Goal: Information Seeking & Learning: Find specific fact

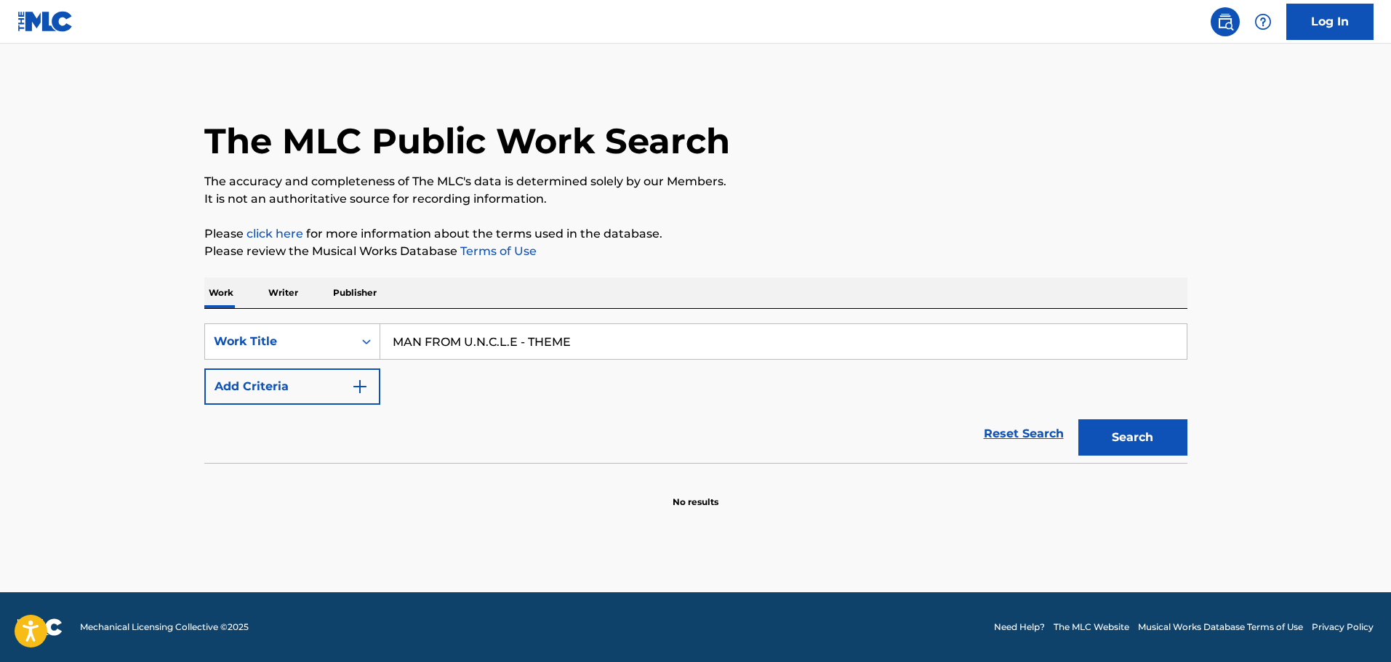
type input "MAN FROM U.N.C.L.E - THEME"
click at [369, 387] on button "Add Criteria" at bounding box center [292, 387] width 176 height 36
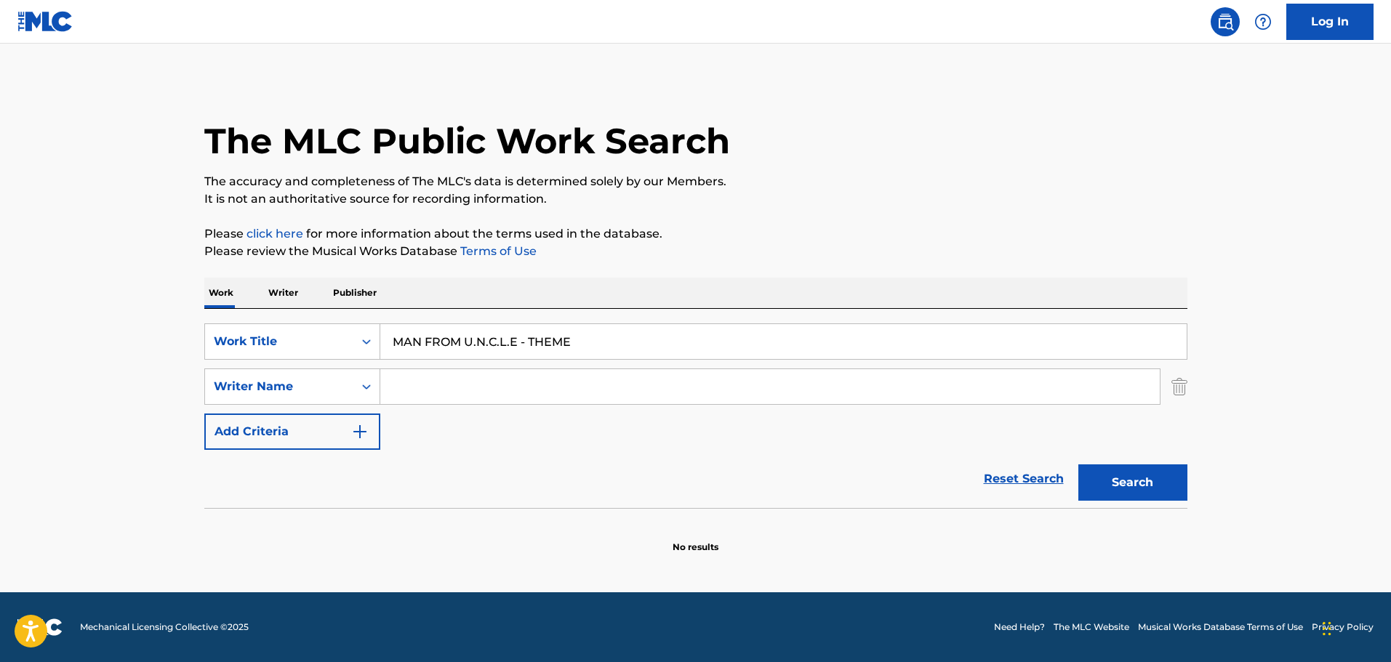
click at [435, 402] on div "SearchWithCriteriac5c2380b-c5e7-42a8-81b1-977a2e18d9dd Work Title MAN FROM U.N.…" at bounding box center [695, 386] width 983 height 126
click at [441, 395] on input "Search Form" at bounding box center [769, 386] width 779 height 35
paste input "[PERSON_NAME]"
type input "[PERSON_NAME]"
click at [1110, 474] on button "Search" at bounding box center [1132, 482] width 109 height 36
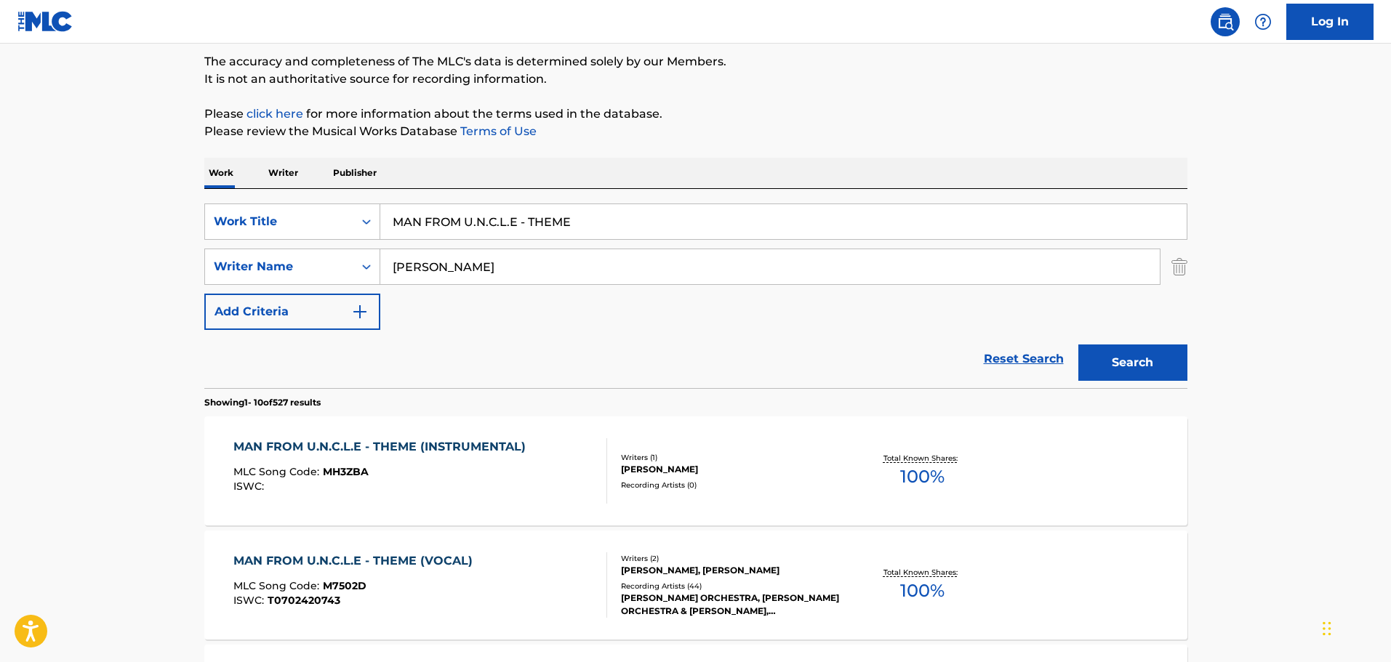
scroll to position [161, 0]
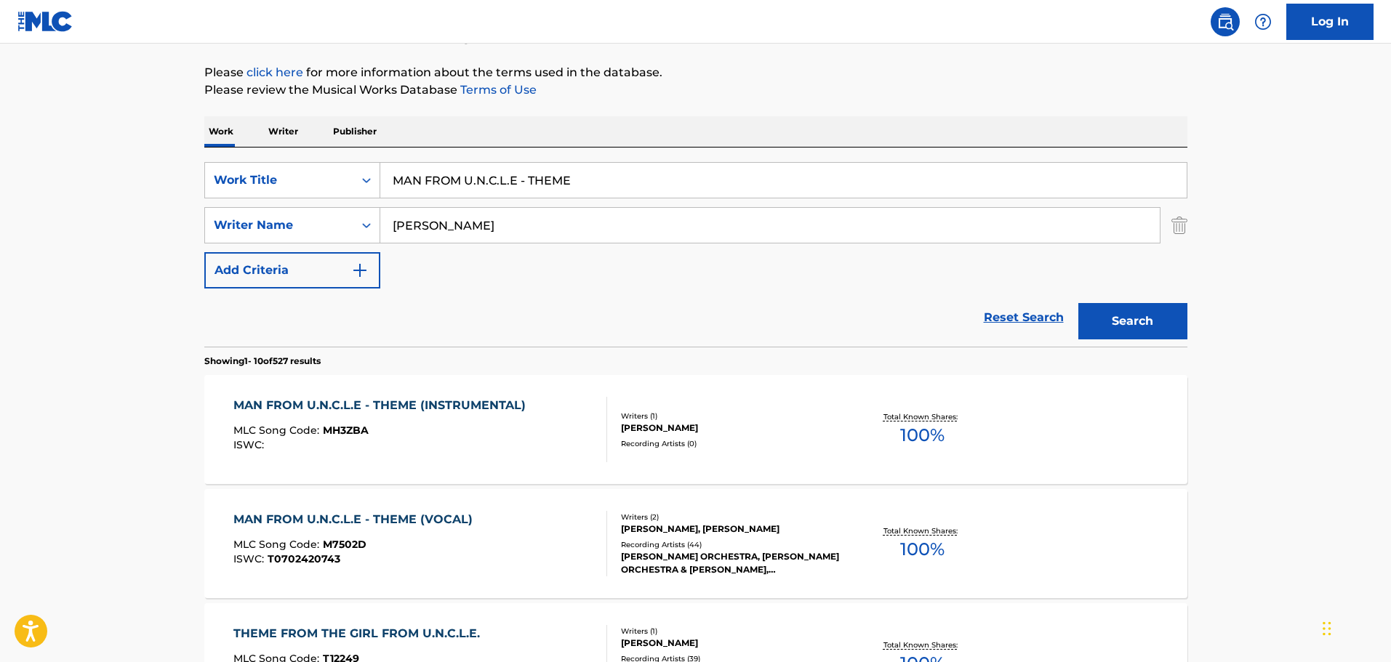
click at [464, 455] on div "MAN FROM U.N.C.L.E - THEME (INSTRUMENTAL) MLC Song Code : MH3ZBA ISWC :" at bounding box center [382, 429] width 299 height 65
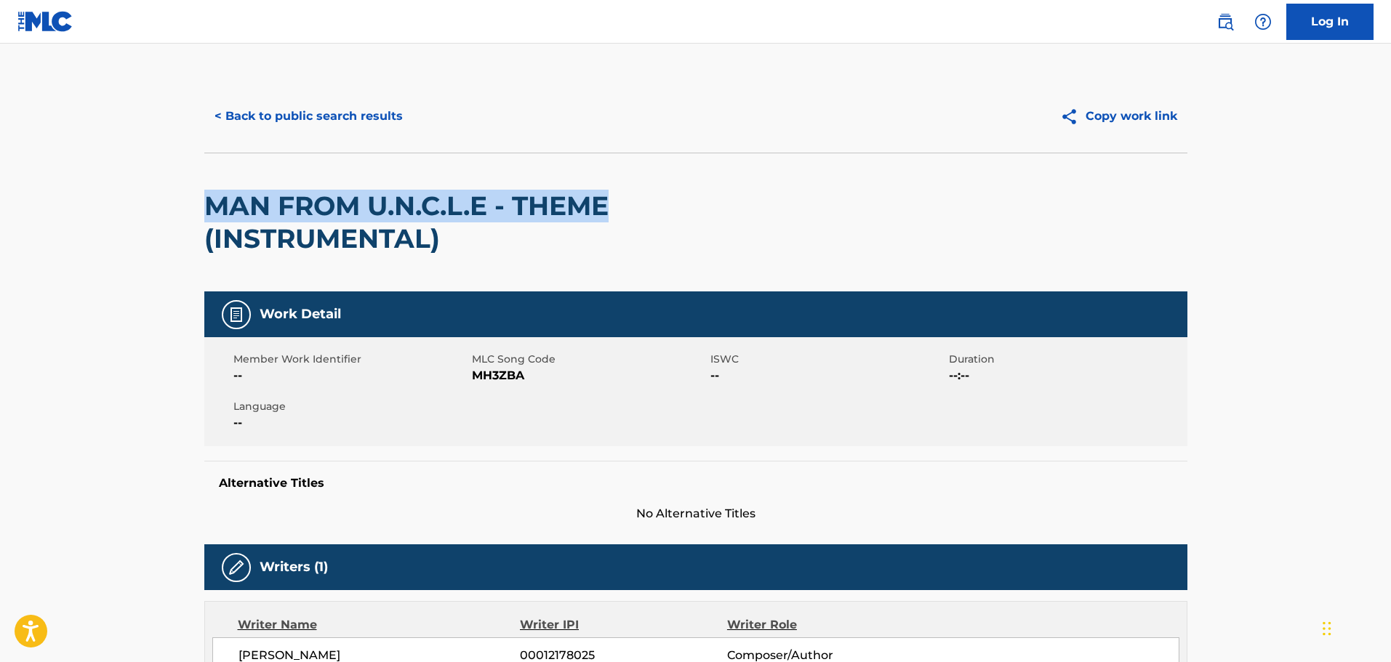
drag, startPoint x: 211, startPoint y: 205, endPoint x: 626, endPoint y: 201, distance: 415.1
click at [626, 201] on h2 "MAN FROM U.N.C.L.E - THEME (INSTRUMENTAL)" at bounding box center [499, 222] width 590 height 65
copy h2 "MAN FROM U.N.C.L.E - THEME"
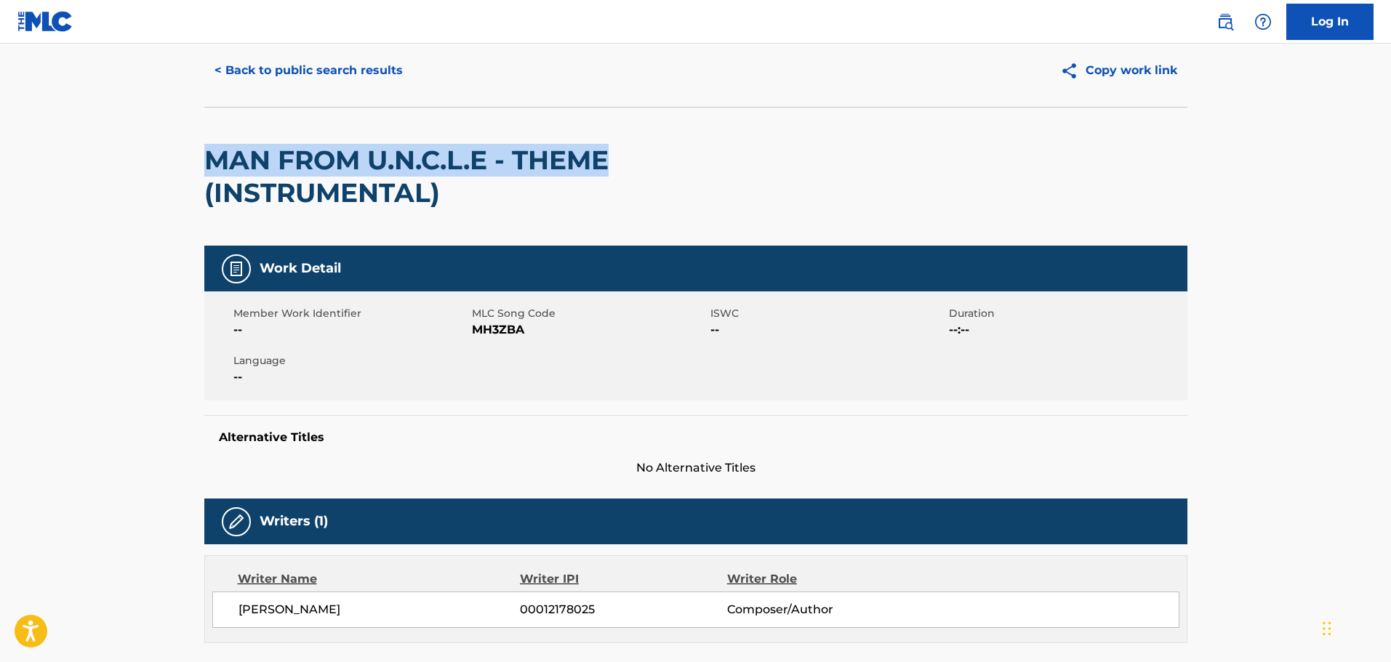
scroll to position [218, 0]
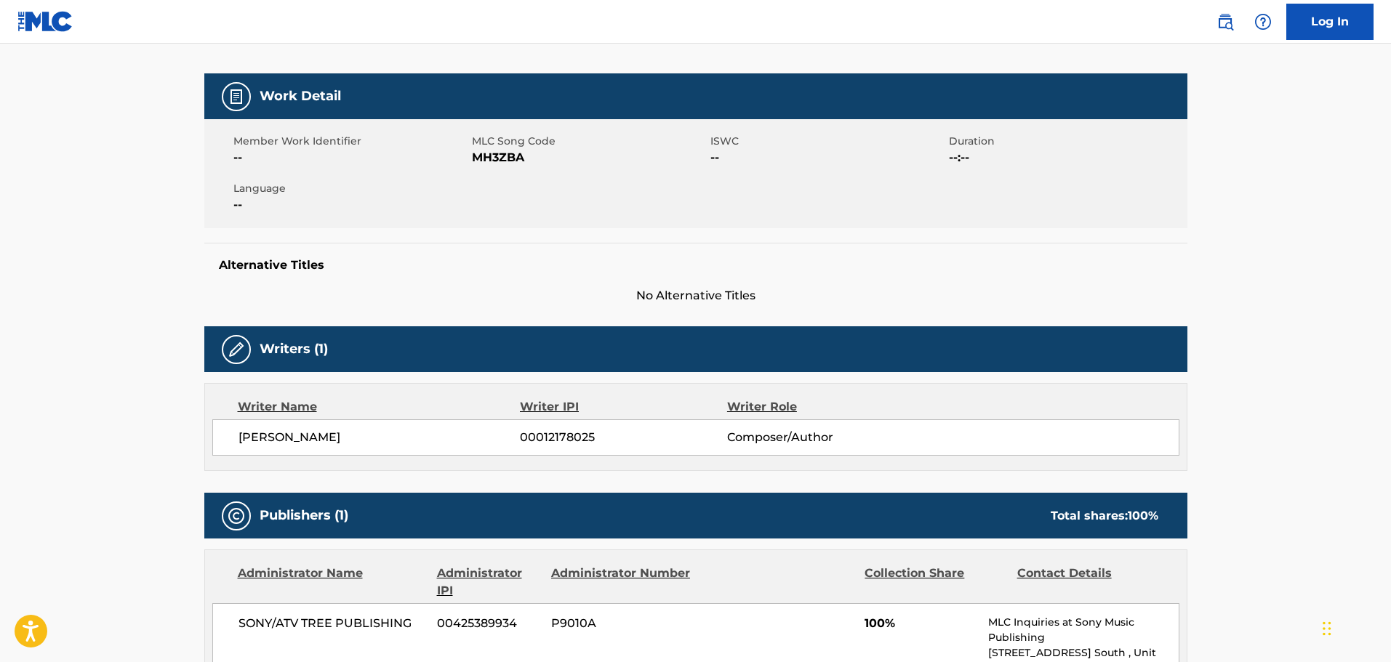
click at [136, 438] on main "< Back to public search results Copy work link MAN FROM U.N.C.L.E - THEME (INST…" at bounding box center [695, 403] width 1391 height 1155
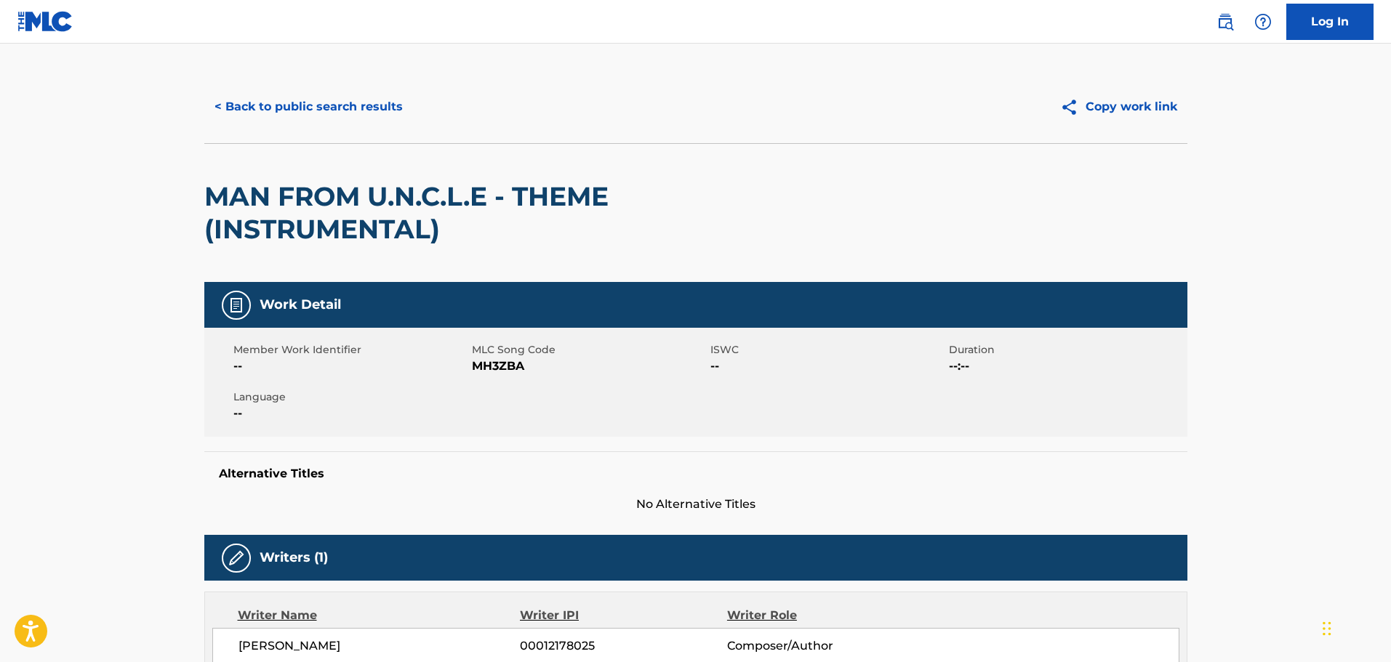
scroll to position [0, 0]
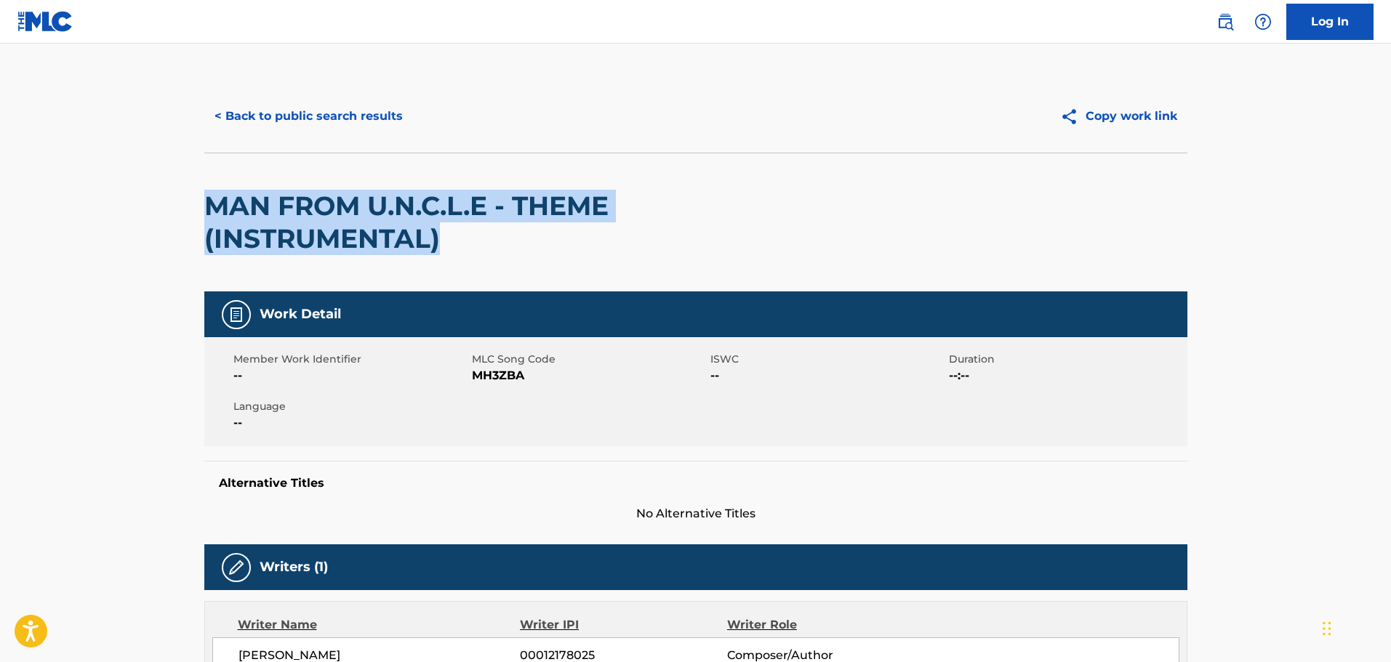
drag, startPoint x: 193, startPoint y: 213, endPoint x: 484, endPoint y: 233, distance: 291.5
click at [494, 257] on div "< Back to public search results Copy work link MAN FROM U.N.C.L.E - THEME (INST…" at bounding box center [696, 628] width 1018 height 1097
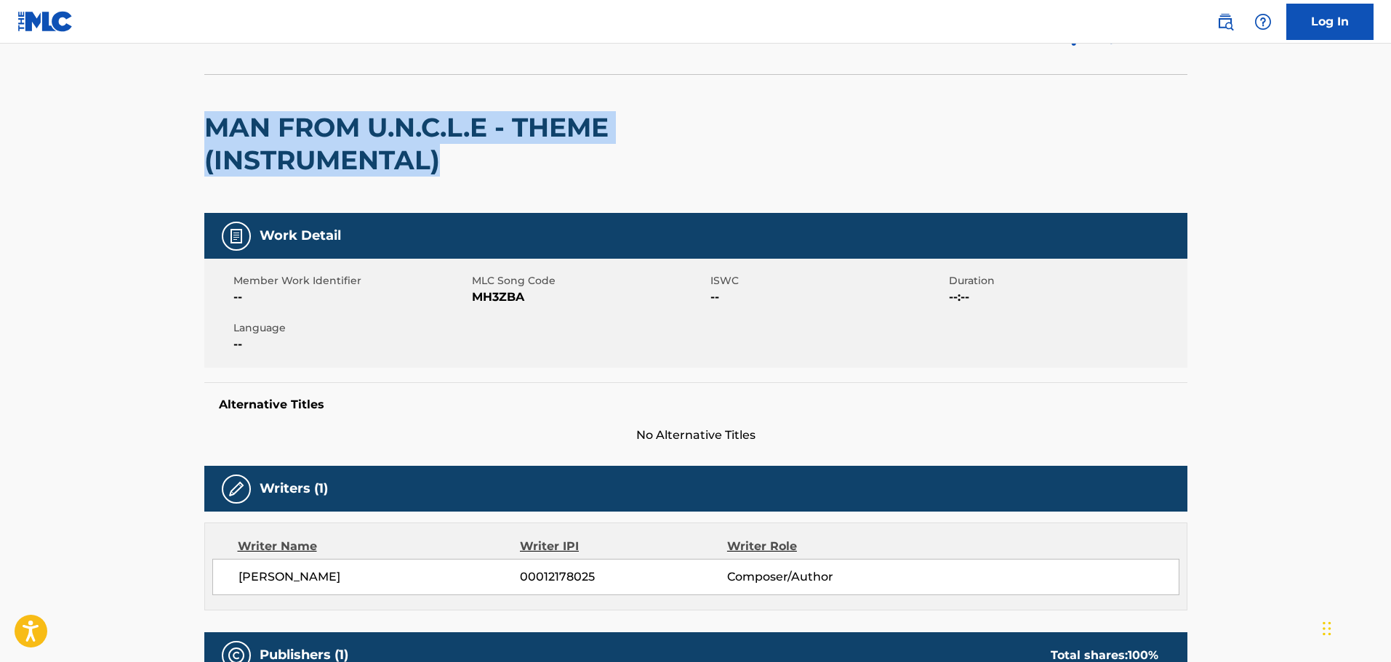
scroll to position [73, 0]
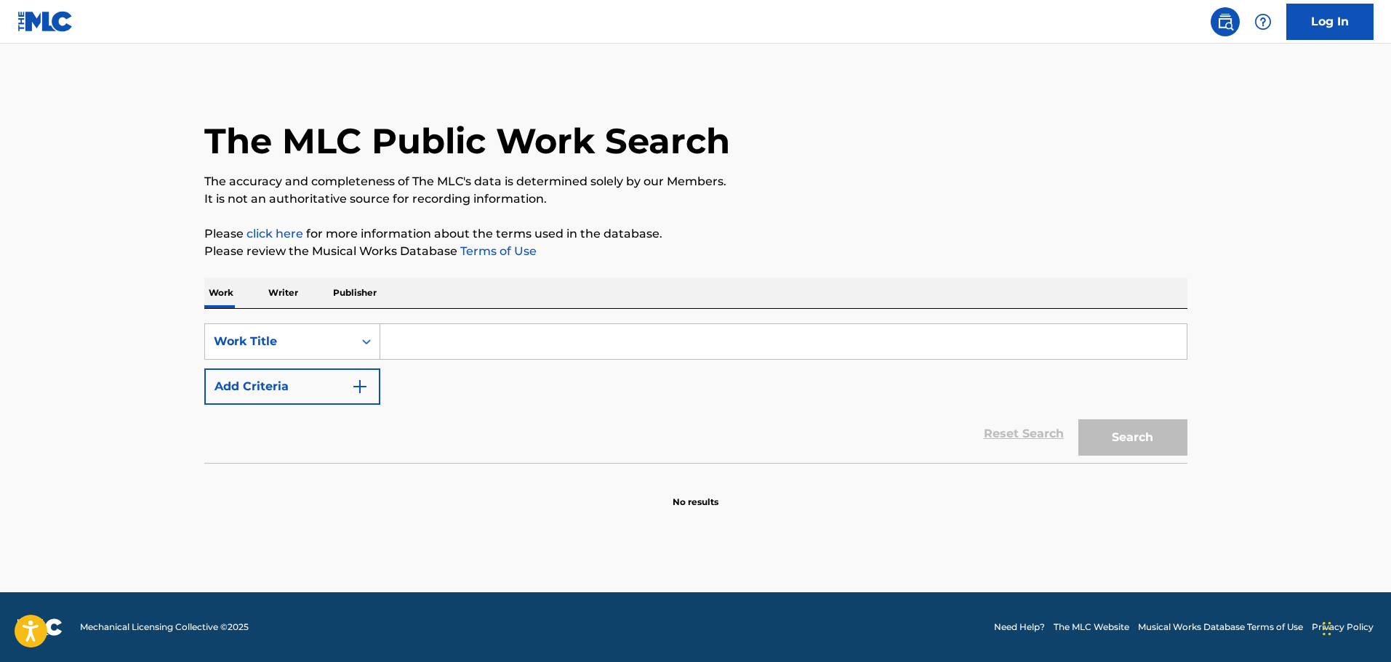
drag, startPoint x: 432, startPoint y: 346, endPoint x: 418, endPoint y: 355, distance: 16.7
click at [432, 346] on input "Search Form" at bounding box center [783, 341] width 806 height 35
paste input "Barbarian Queen"
type input "Barbarian Queen"
click at [354, 388] on img "Search Form" at bounding box center [359, 386] width 17 height 17
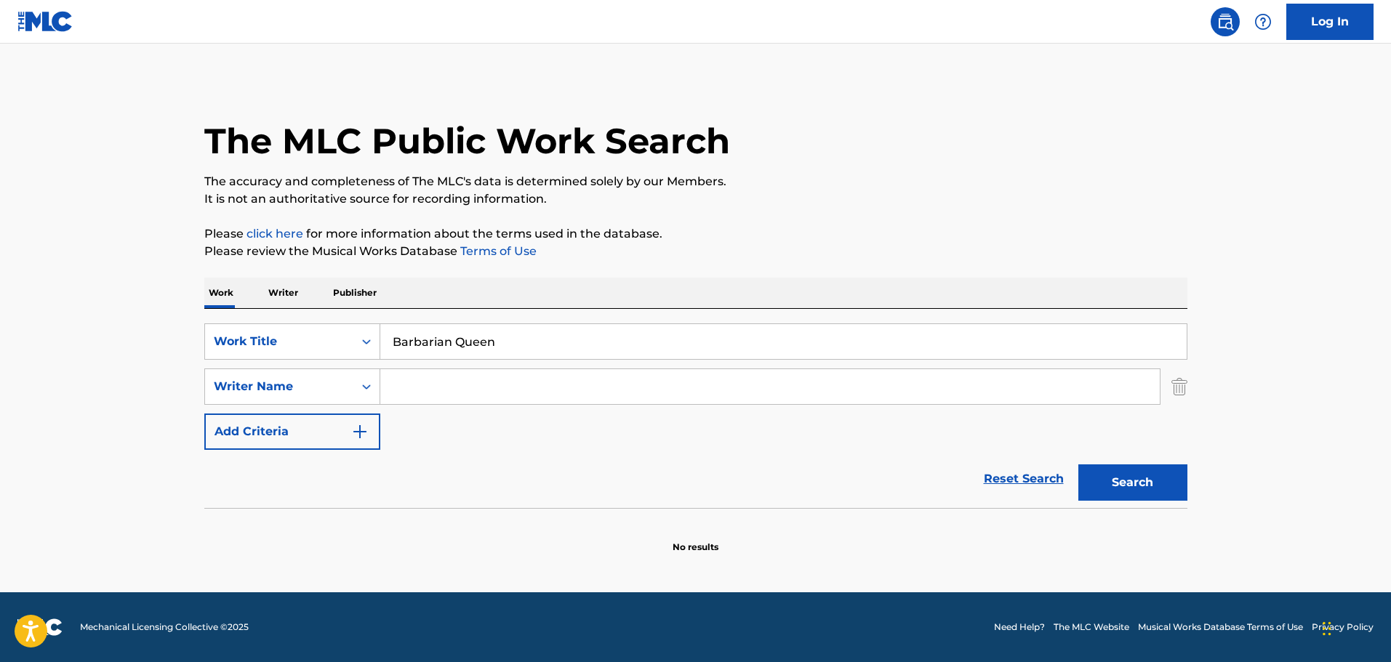
click at [439, 389] on input "Search Form" at bounding box center [769, 386] width 779 height 35
click at [443, 385] on input "a" at bounding box center [769, 386] width 779 height 35
click at [443, 385] on input "ka" at bounding box center [769, 386] width 779 height 35
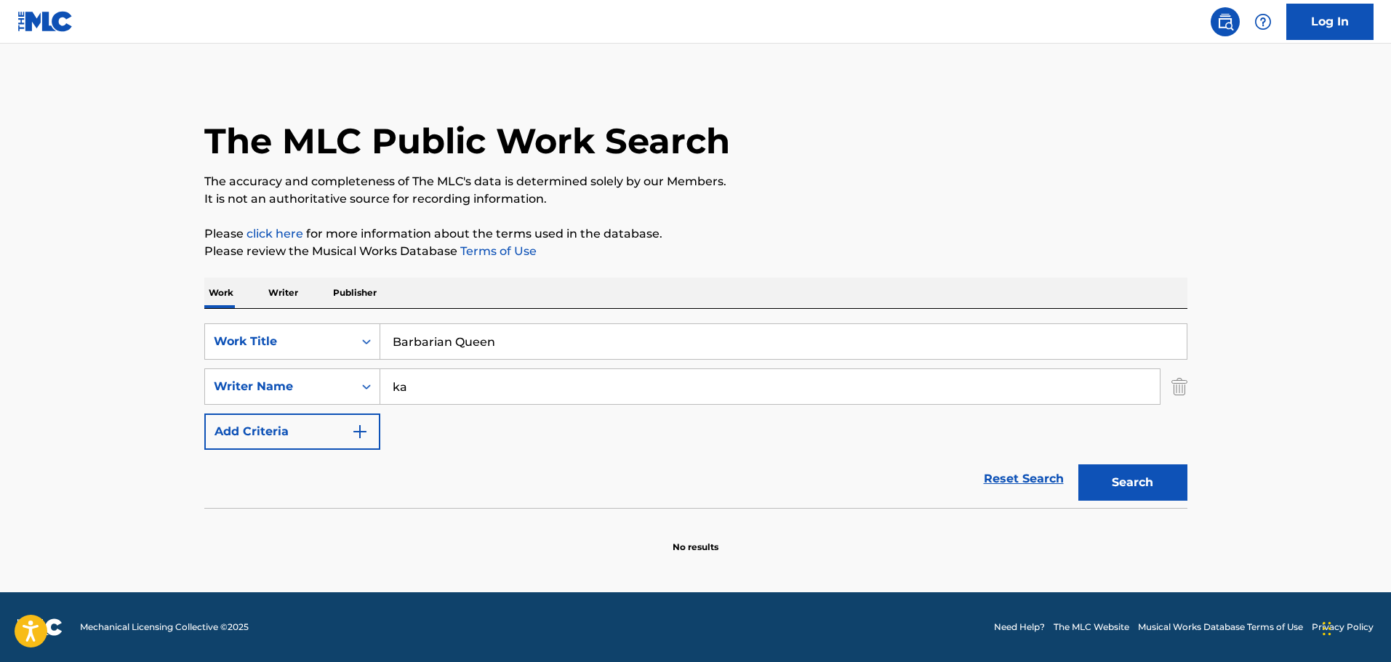
click at [443, 385] on input "ka" at bounding box center [769, 386] width 779 height 35
click at [1136, 478] on button "Search" at bounding box center [1132, 482] width 109 height 36
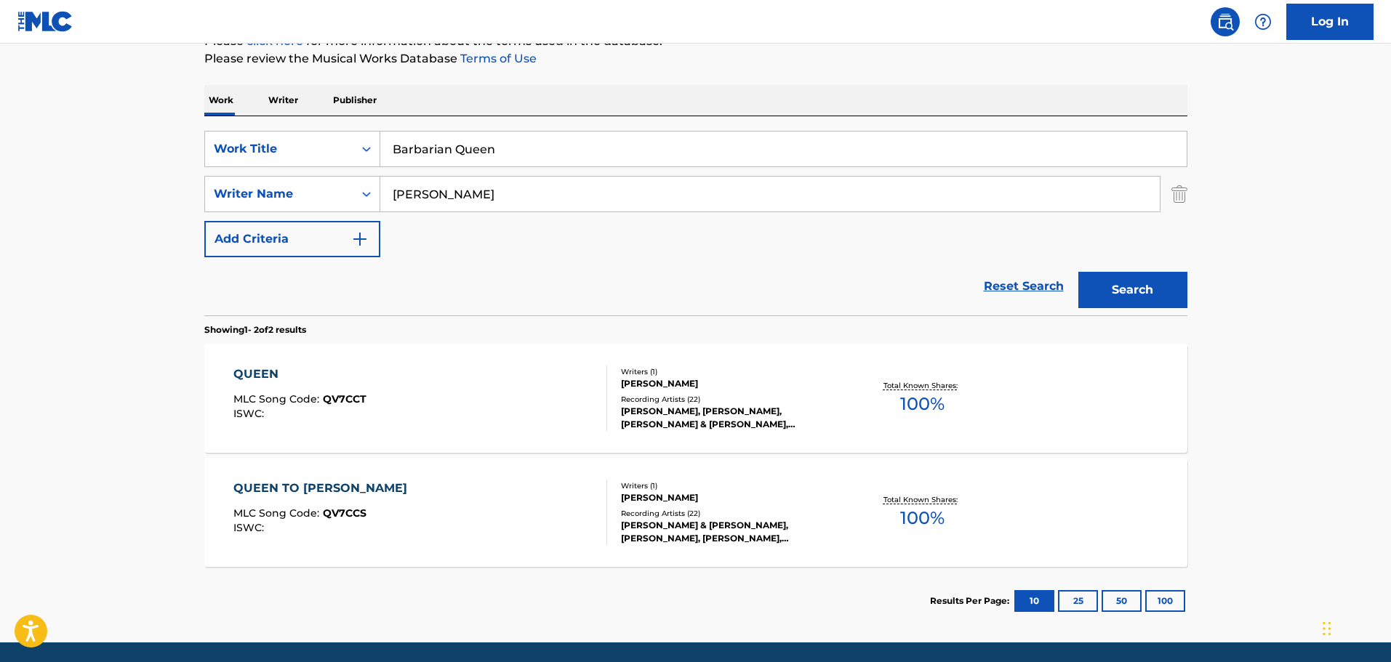
scroll to position [218, 0]
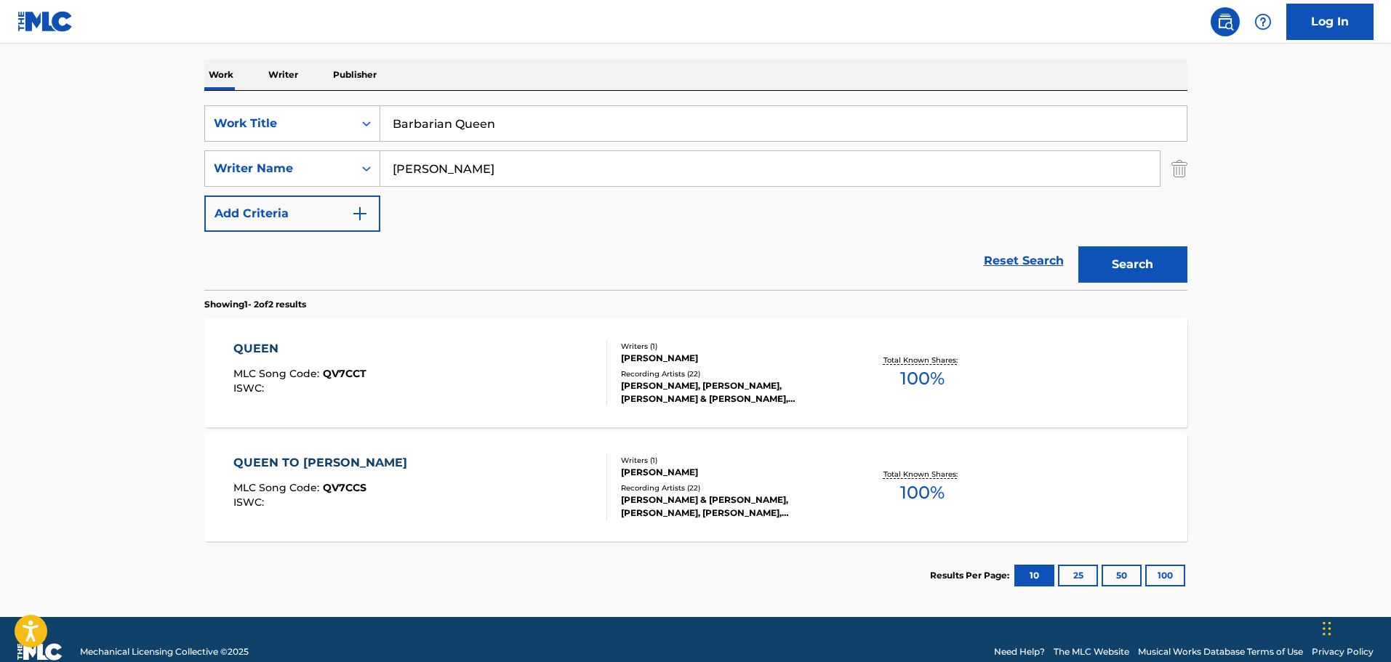
click at [524, 169] on input "James Horner" at bounding box center [769, 168] width 779 height 35
paste input "Christopher Young"
click at [1120, 265] on button "Search" at bounding box center [1132, 264] width 109 height 36
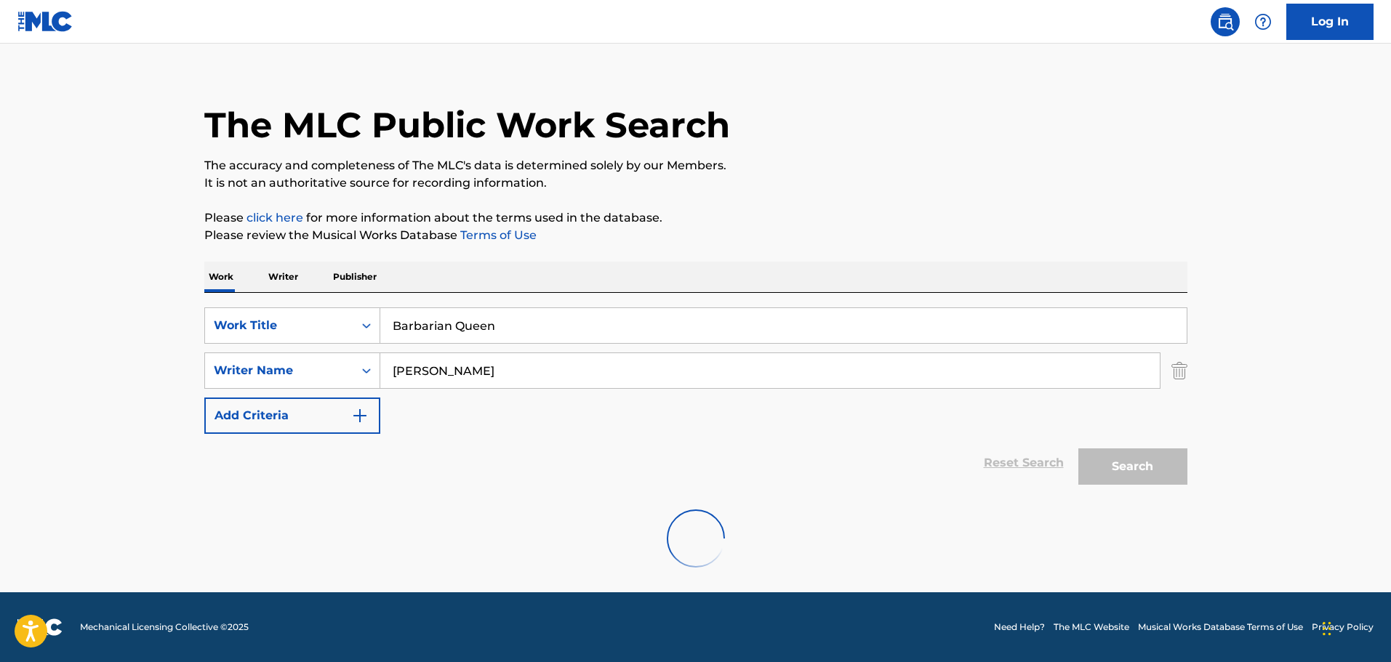
scroll to position [129, 0]
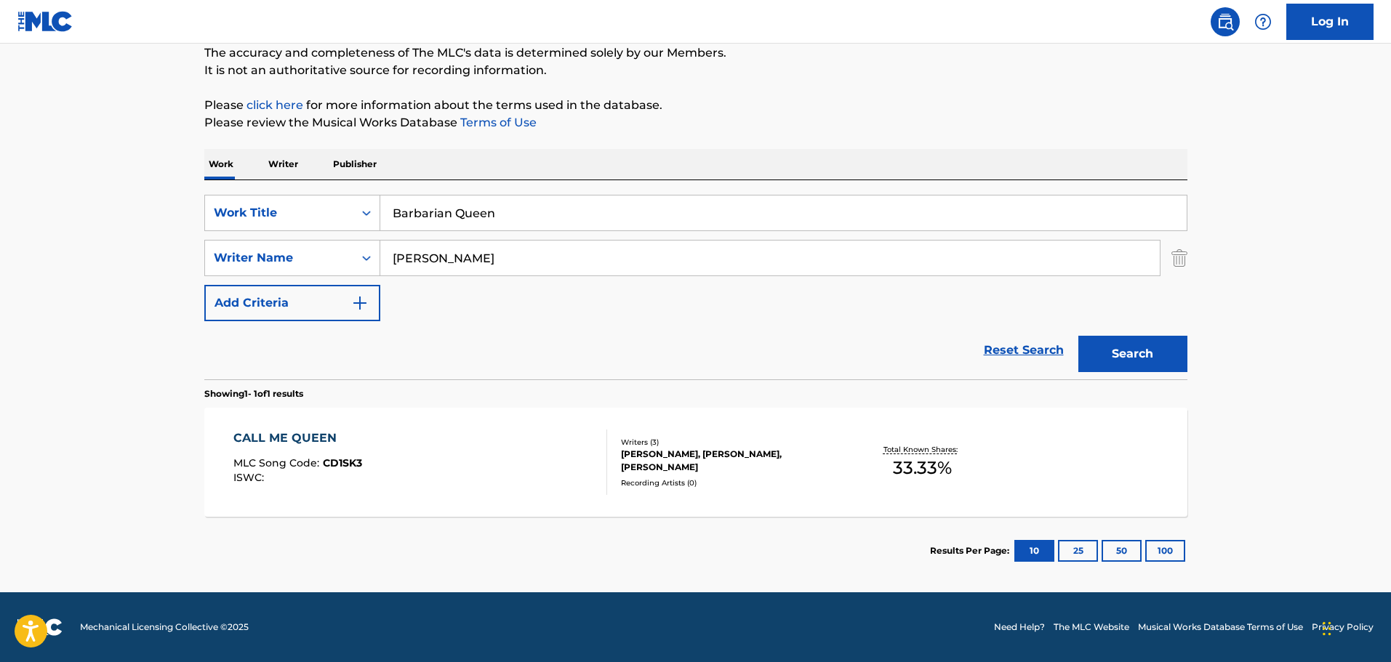
click at [401, 259] on input "Christopher Young" at bounding box center [769, 258] width 779 height 35
click at [635, 257] on input "Christopher Young" at bounding box center [769, 258] width 779 height 35
click at [1078, 336] on button "Search" at bounding box center [1132, 354] width 109 height 36
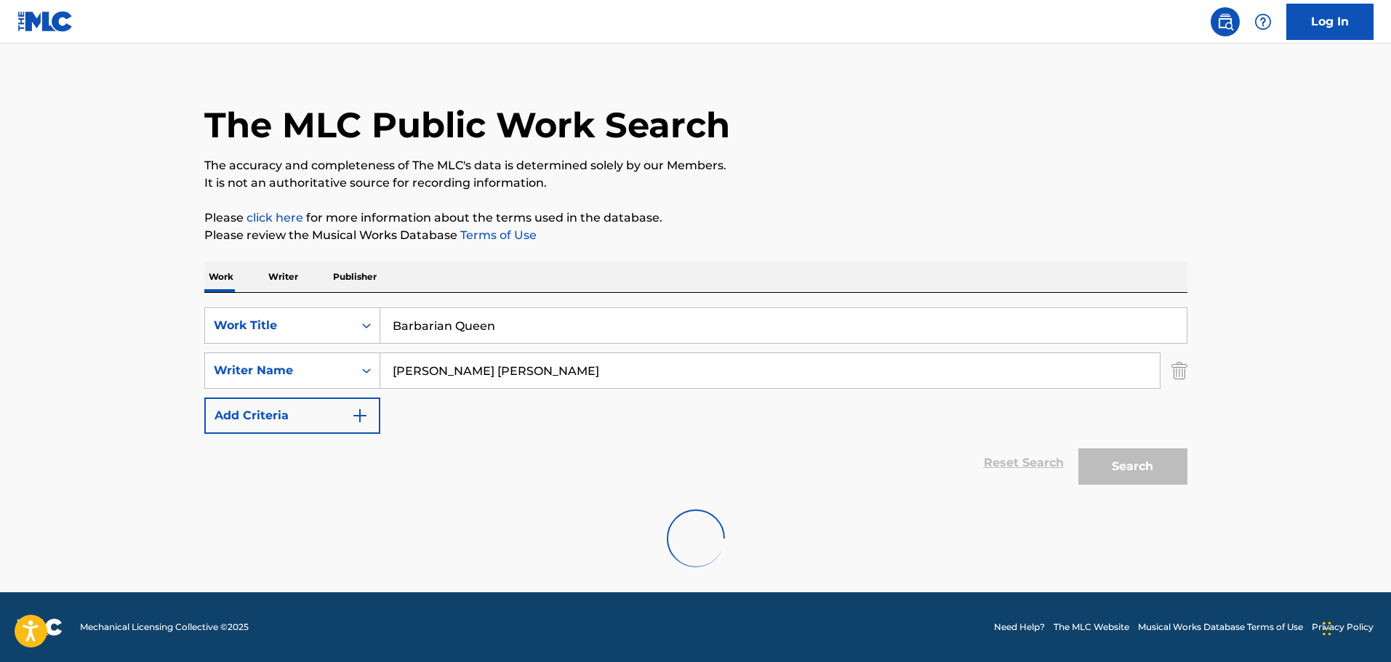
scroll to position [0, 0]
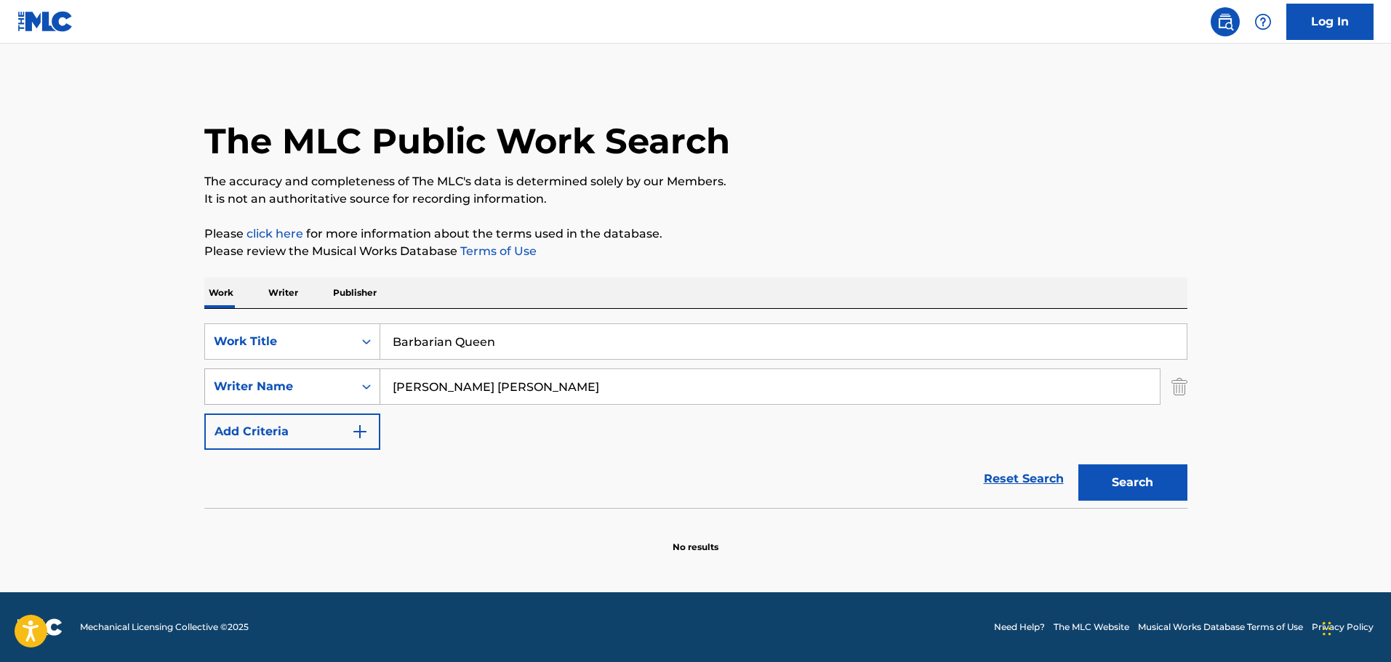
drag, startPoint x: 502, startPoint y: 388, endPoint x: 372, endPoint y: 398, distance: 129.7
click at [375, 397] on div "SearchWithCriteria2ee7f063-3c96-462c-8cfb-fd2c2fbe06ef Writer Name Christopher …" at bounding box center [695, 387] width 983 height 36
type input "james horner"
click at [1104, 470] on button "Search" at bounding box center [1132, 482] width 109 height 36
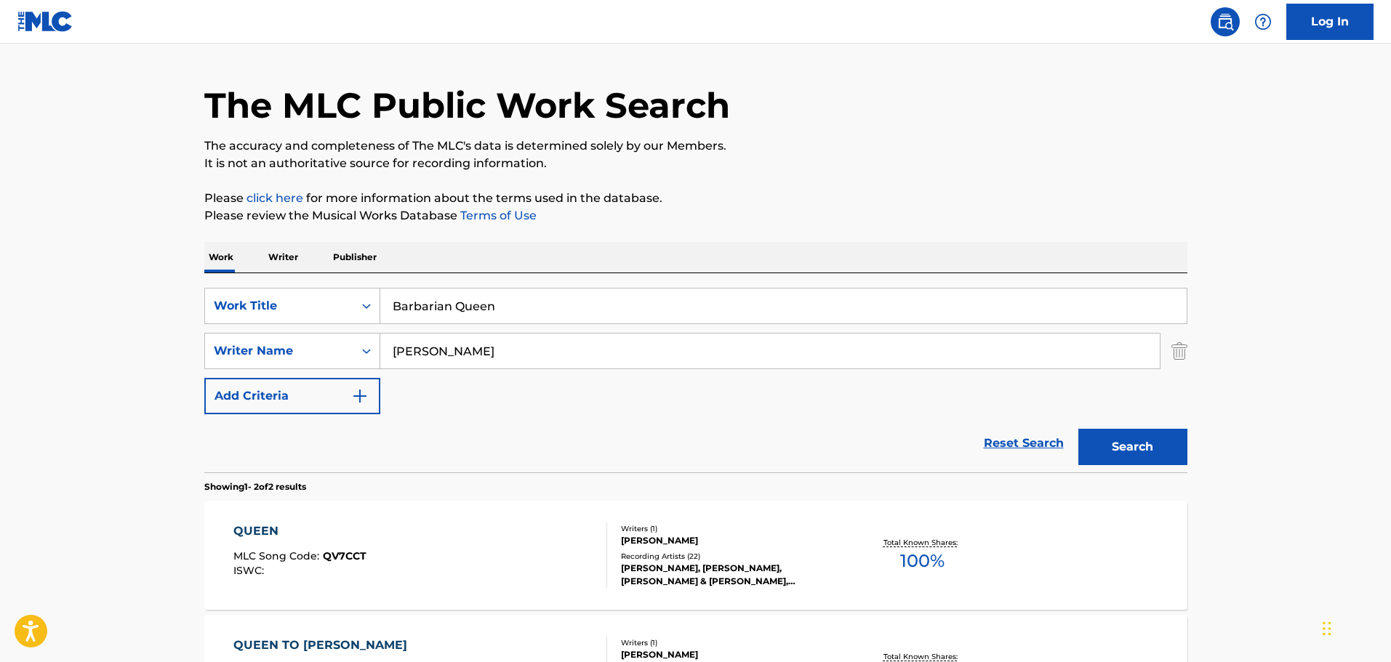
scroll to position [145, 0]
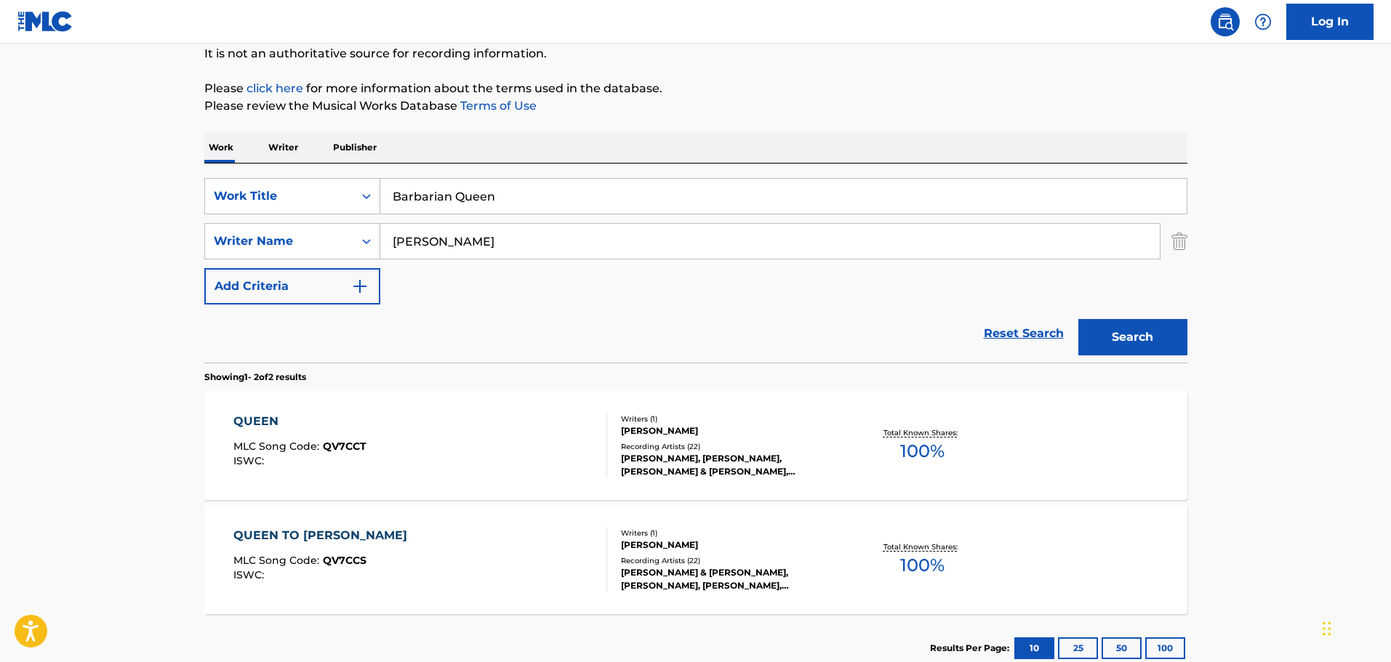
click at [464, 414] on div "QUEEN MLC Song Code : QV7CCT ISWC :" at bounding box center [420, 445] width 374 height 65
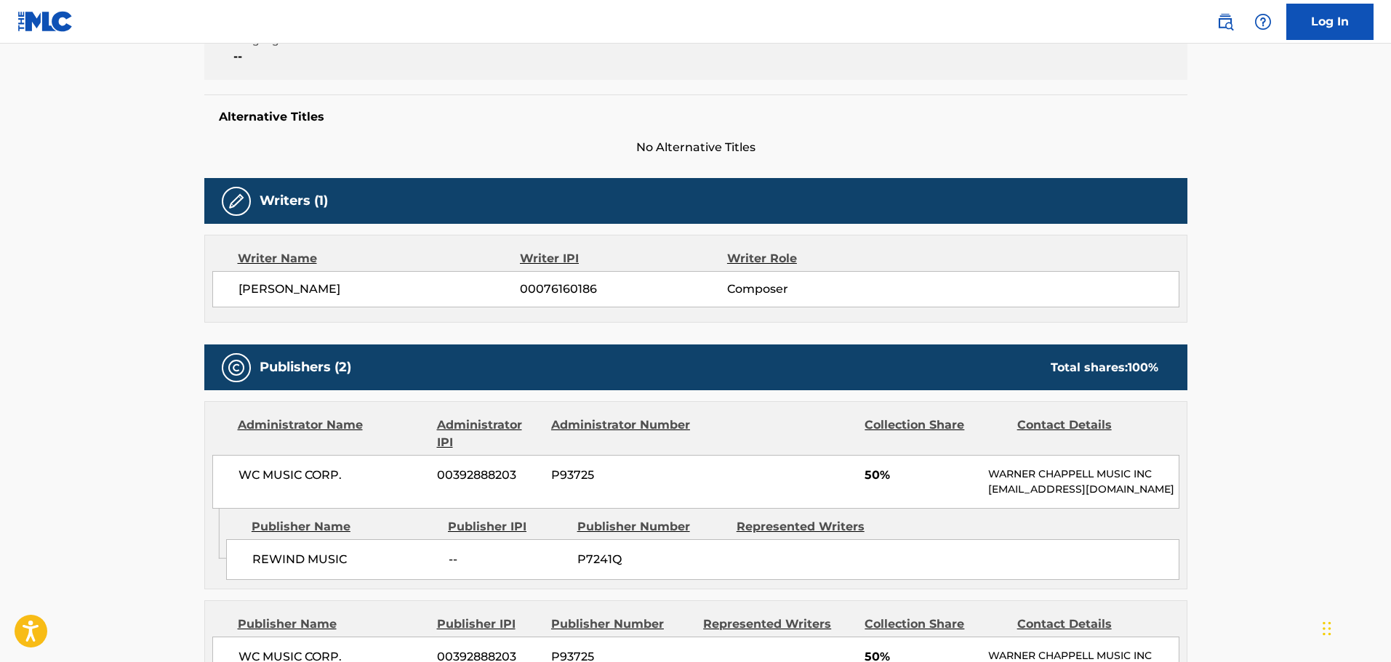
scroll to position [436, 0]
